Goal: Task Accomplishment & Management: Manage account settings

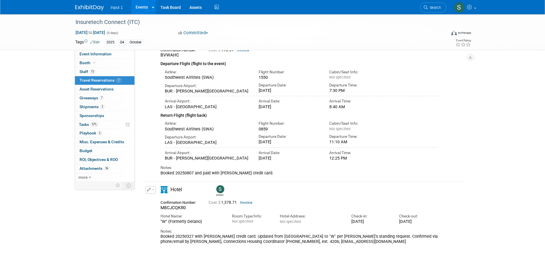
click at [92, 50] on div "Insuretech Connect (ITC) [DATE] to [DATE] (5 days) [DATE] to [DATE] Committed C…" at bounding box center [272, 32] width 403 height 36
click at [93, 55] on span "Event Information" at bounding box center [95, 54] width 32 height 5
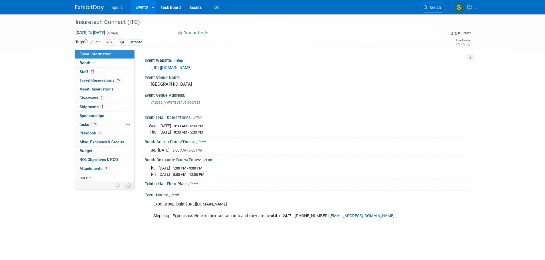
click at [178, 194] on link "Edit" at bounding box center [173, 196] width 9 height 4
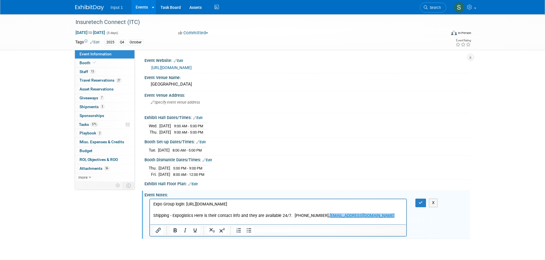
click at [254, 219] on p "Expo Group login: [URL][DOMAIN_NAME] Shipping - Expogistics Here is their conta…" at bounding box center [278, 210] width 250 height 17
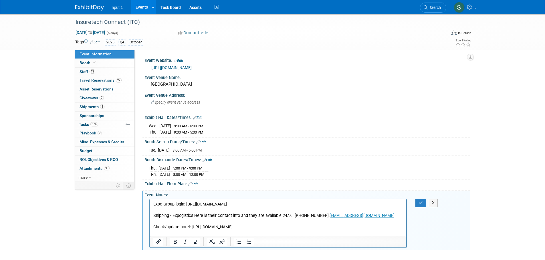
click at [307, 230] on p "Check/update hotel: [URL][DOMAIN_NAME]" at bounding box center [278, 228] width 250 height 6
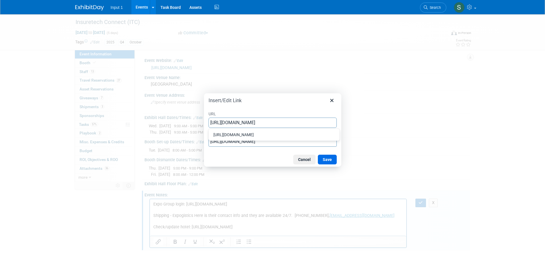
scroll to position [0, 6]
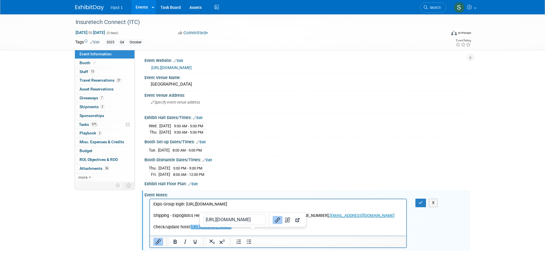
click at [355, 141] on div "Booth Set-up Dates/Times: Edit" at bounding box center [306, 141] width 325 height 7
click at [424, 201] on button "button" at bounding box center [420, 203] width 11 height 8
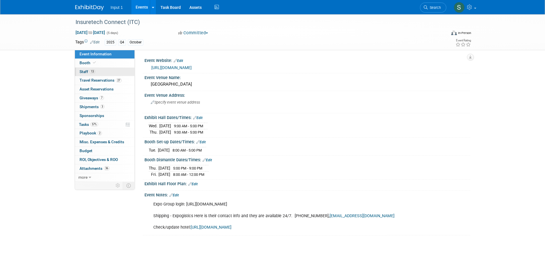
click at [87, 73] on span "Staff 13" at bounding box center [87, 71] width 16 height 5
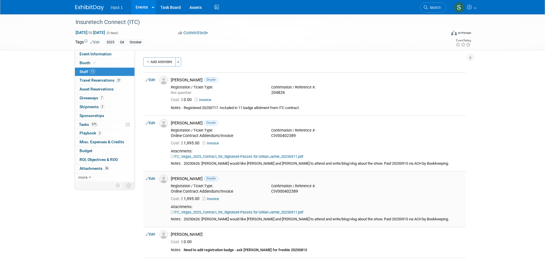
scroll to position [0, 0]
click at [380, 102] on div "Cost: $ 0.00 Invoice" at bounding box center [317, 100] width 292 height 5
drag, startPoint x: 84, startPoint y: 124, endPoint x: 90, endPoint y: 124, distance: 5.7
click at [84, 124] on span "Tasks 57%" at bounding box center [88, 124] width 19 height 5
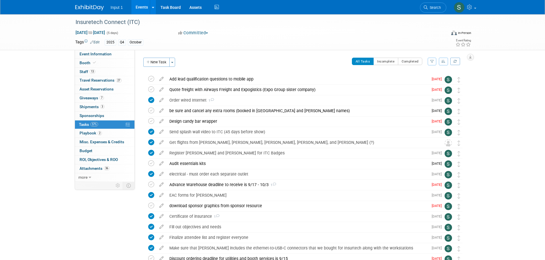
click at [154, 62] on button "New Task" at bounding box center [156, 62] width 26 height 9
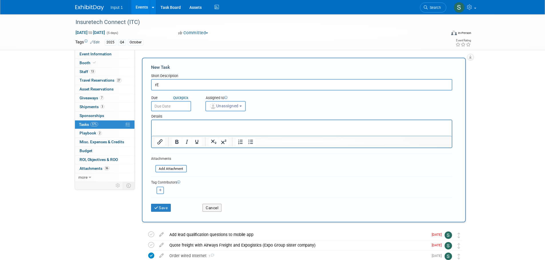
type input "r"
drag, startPoint x: 236, startPoint y: 84, endPoint x: 213, endPoint y: 88, distance: 22.9
click at [213, 88] on input "Release any hotel rooms booked in my name to their guest emails/phone numbers" at bounding box center [301, 84] width 301 height 11
type input "Release any hotel rooms booked with my email to their guest emails/phone numbers"
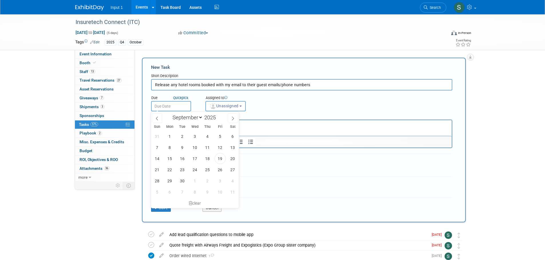
click at [183, 104] on input "text" at bounding box center [171, 106] width 40 height 10
drag, startPoint x: 218, startPoint y: 182, endPoint x: 218, endPoint y: 176, distance: 5.2
click at [218, 182] on span "3" at bounding box center [219, 181] width 11 height 11
type input "[DATE]"
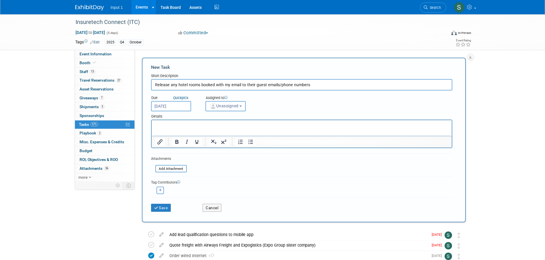
click at [231, 107] on span "Unassigned" at bounding box center [223, 106] width 29 height 5
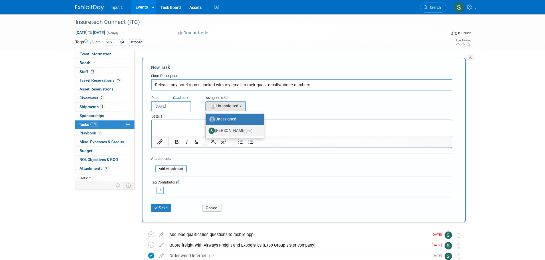
click at [224, 132] on label "[PERSON_NAME] (me)" at bounding box center [232, 130] width 49 height 9
click at [206, 132] on input "[PERSON_NAME] (me)" at bounding box center [205, 130] width 4 height 4
select select "7b485153-a8c5-4bc0-a404-8d0521ee698e"
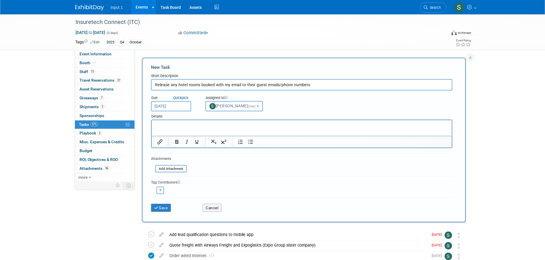
click at [175, 127] on p "Rich Text Area. Press ALT-0 for help." at bounding box center [301, 126] width 293 height 6
click at [252, 140] on icon "Bullet list" at bounding box center [250, 142] width 5 height 4
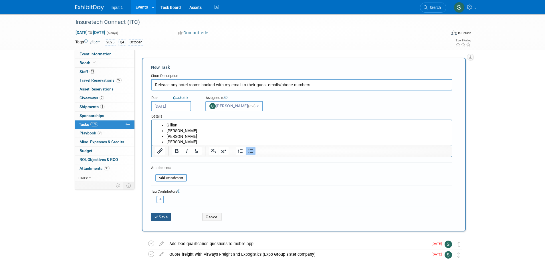
drag, startPoint x: 161, startPoint y: 218, endPoint x: 194, endPoint y: 202, distance: 36.7
click at [161, 218] on button "Save" at bounding box center [161, 217] width 20 height 8
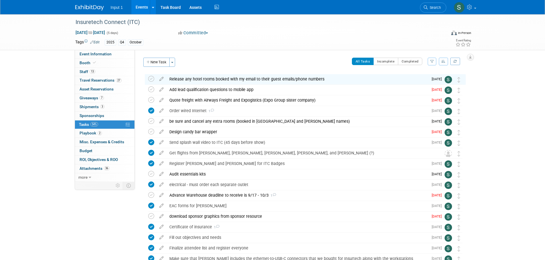
click at [525, 100] on div "Insuretech Connect (ITC) [DATE] to [DATE] (5 days) [DATE] to [DATE] Committed C…" at bounding box center [272, 188] width 545 height 349
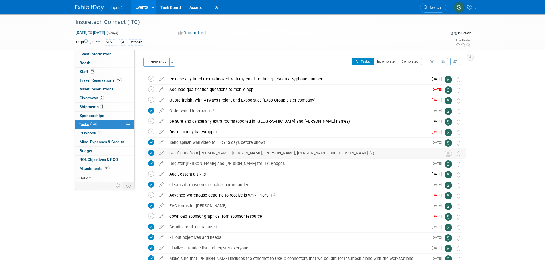
click at [240, 152] on div "Get flights from [PERSON_NAME], [PERSON_NAME], [PERSON_NAME], [PERSON_NAME], an…" at bounding box center [299, 153] width 266 height 10
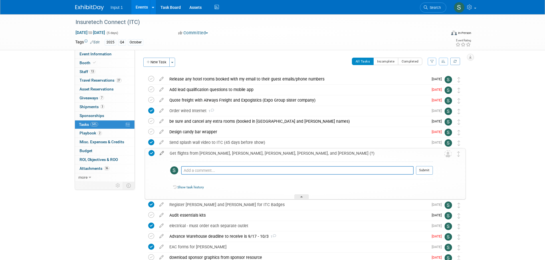
click at [162, 156] on icon at bounding box center [162, 152] width 10 height 7
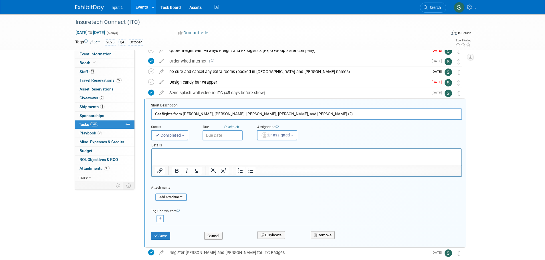
scroll to position [65, 0]
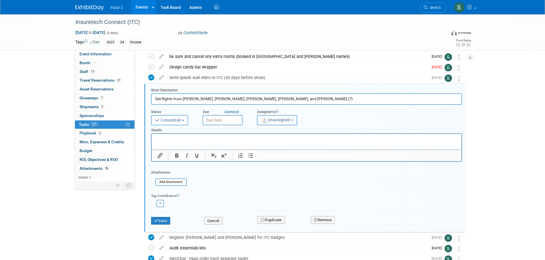
click at [275, 120] on span "Unassigned" at bounding box center [275, 120] width 29 height 5
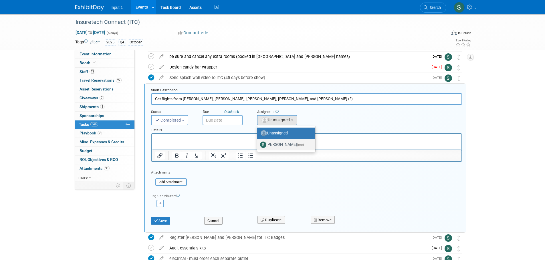
drag, startPoint x: 273, startPoint y: 144, endPoint x: 142, endPoint y: 12, distance: 186.8
click at [273, 144] on label "[PERSON_NAME] (me)" at bounding box center [284, 144] width 49 height 9
click at [258, 144] on input "[PERSON_NAME] (me)" at bounding box center [256, 144] width 4 height 4
select select "7b485153-a8c5-4bc0-a404-8d0521ee698e"
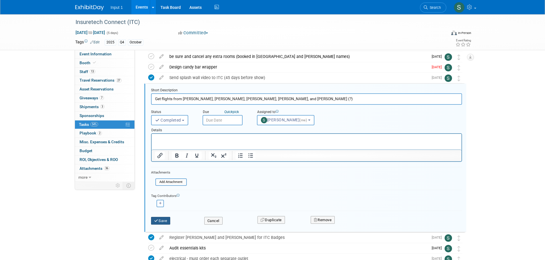
drag, startPoint x: 168, startPoint y: 221, endPoint x: 171, endPoint y: 218, distance: 4.1
click at [167, 221] on button "Save" at bounding box center [160, 221] width 19 height 8
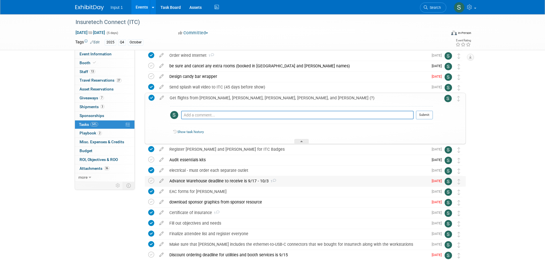
scroll to position [0, 0]
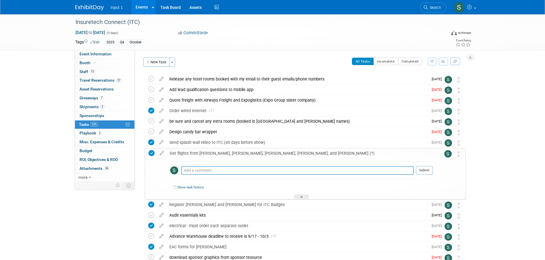
click at [152, 63] on button "New Task" at bounding box center [156, 62] width 26 height 9
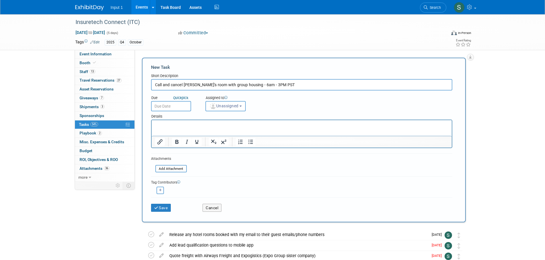
type input "Call and cancel [PERSON_NAME]'s room with group housing - 6am - 3PM PST"
click at [175, 110] on input "text" at bounding box center [171, 106] width 40 height 10
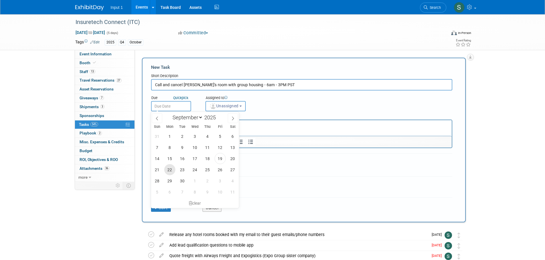
drag, startPoint x: 170, startPoint y: 171, endPoint x: 186, endPoint y: 159, distance: 19.8
click at [170, 171] on span "22" at bounding box center [169, 169] width 11 height 11
type input "[DATE]"
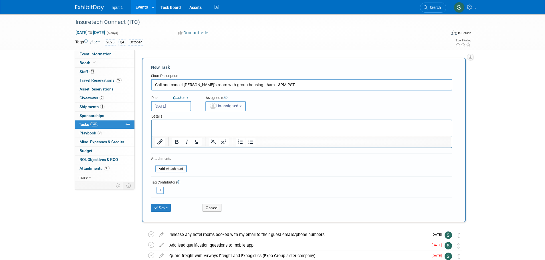
click at [237, 108] on span "Unassigned" at bounding box center [223, 106] width 29 height 5
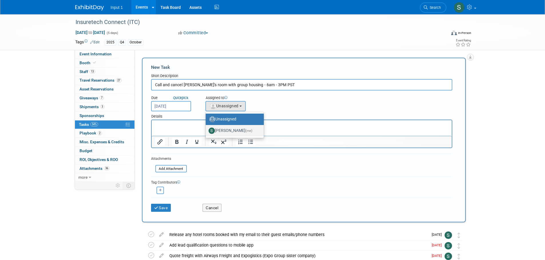
drag, startPoint x: 230, startPoint y: 132, endPoint x: 26, endPoint y: 7, distance: 238.4
click at [230, 132] on label "[PERSON_NAME] (me)" at bounding box center [232, 130] width 49 height 9
click at [206, 132] on input "[PERSON_NAME] (me)" at bounding box center [205, 130] width 4 height 4
select select "7b485153-a8c5-4bc0-a404-8d0521ee698e"
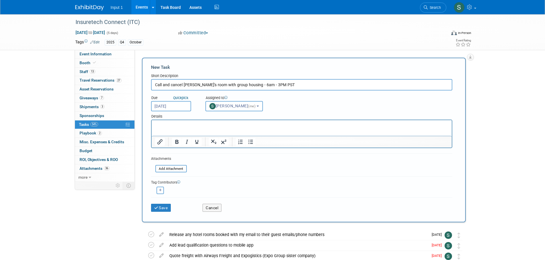
click at [176, 128] on p "Rich Text Area. Press ALT-0 for help." at bounding box center [301, 126] width 293 height 6
click at [171, 170] on input "file" at bounding box center [152, 169] width 68 height 7
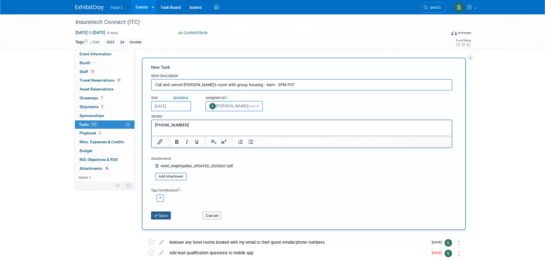
click at [161, 217] on button "Save" at bounding box center [161, 216] width 20 height 8
